Goal: Use online tool/utility: Utilize a website feature to perform a specific function

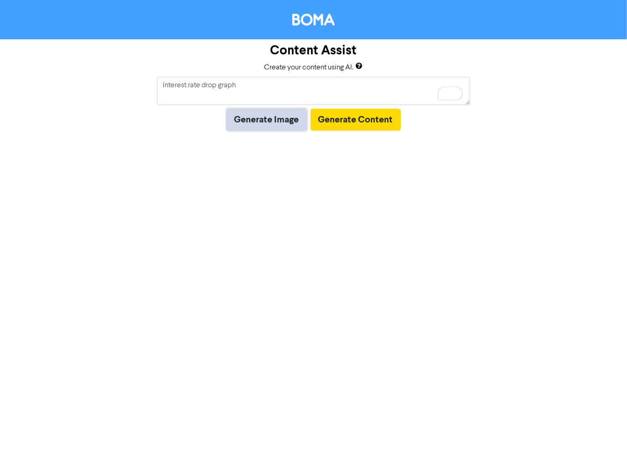
click at [265, 121] on button "Generate Image" at bounding box center [267, 120] width 80 height 22
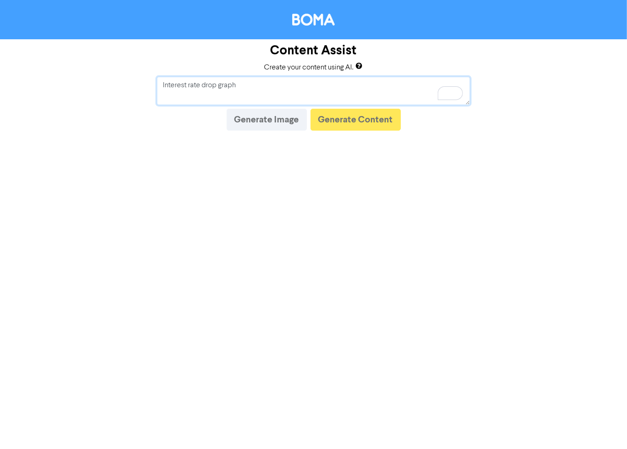
click at [330, 83] on textarea "Interest rate drop graph" at bounding box center [314, 91] width 314 height 28
click at [341, 86] on textarea "Can you create an image of an Interest rate drop graph" at bounding box center [314, 91] width 314 height 28
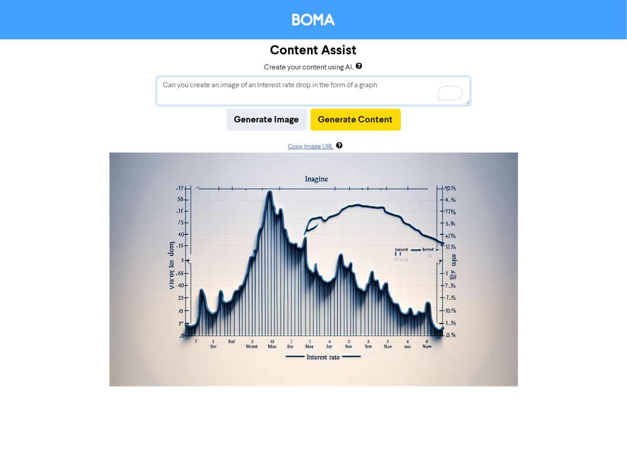
type textarea "Can you create an image of an Interest rate drop in the form of a graph"
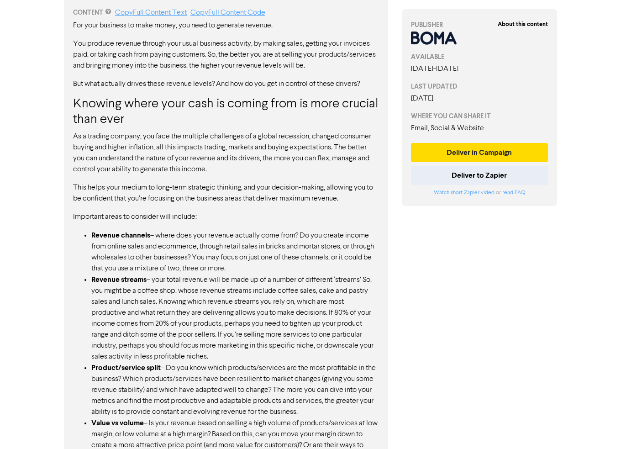
scroll to position [493, 0]
